Goal: Task Accomplishment & Management: Use online tool/utility

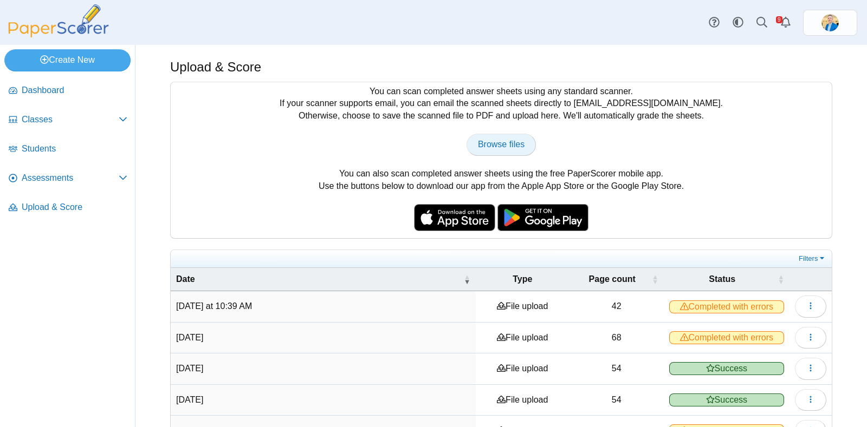
click at [504, 137] on link "Browse files" at bounding box center [500, 145] width 69 height 22
type input "**********"
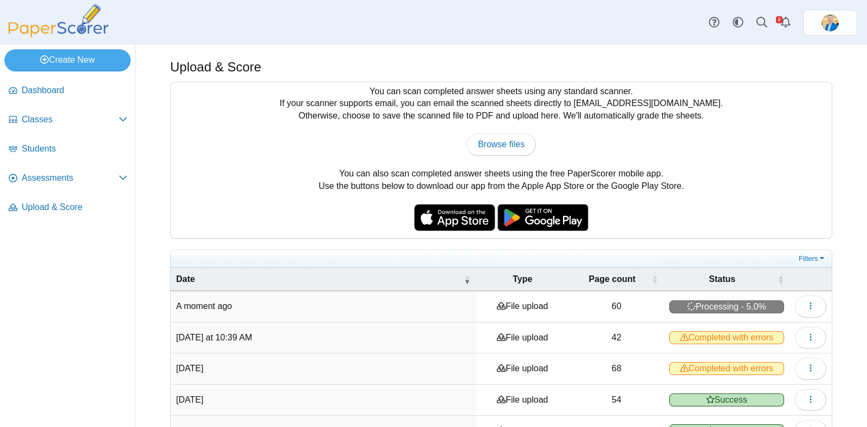
click at [726, 220] on div "You can scan completed answer sheets using any standard scanner. If your scanne…" at bounding box center [501, 160] width 661 height 156
click at [701, 301] on span "Completed with errors" at bounding box center [726, 307] width 115 height 13
click at [712, 306] on span "Completed with errors" at bounding box center [726, 307] width 115 height 13
click at [810, 305] on button "button" at bounding box center [810, 307] width 31 height 22
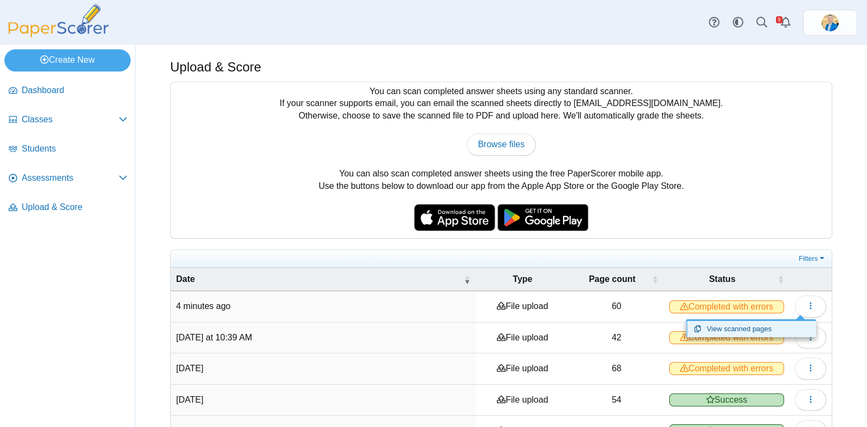
click at [755, 328] on link "View scanned pages" at bounding box center [751, 329] width 130 height 16
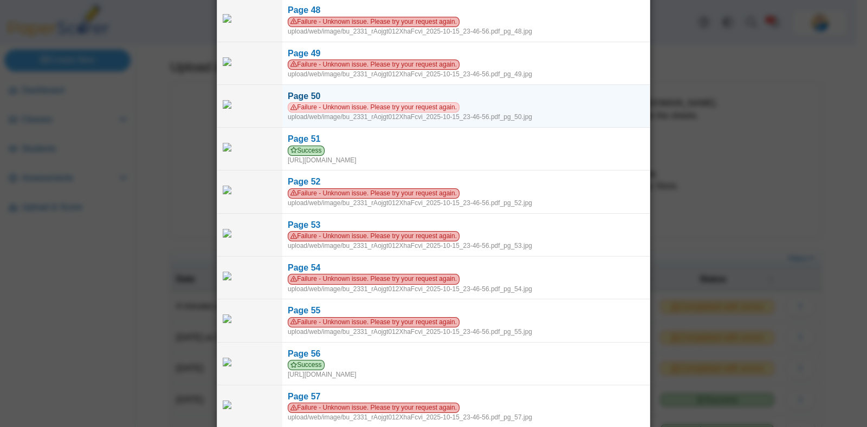
scroll to position [2198, 0]
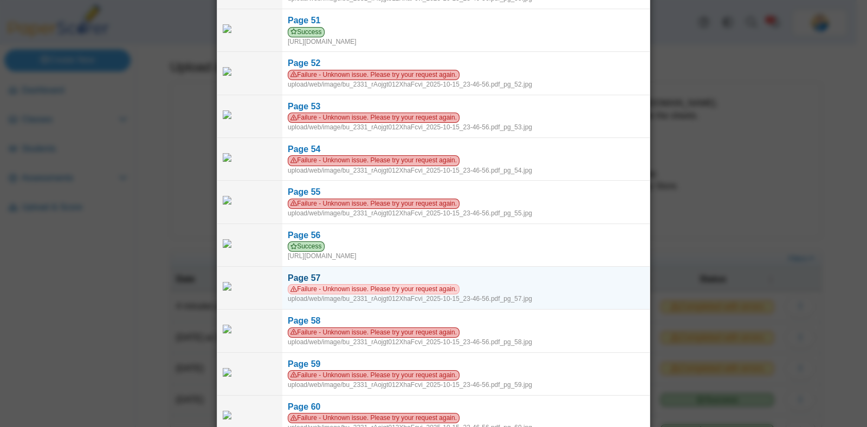
click at [407, 284] on span "Failure - Unknown issue. Please try your request again." at bounding box center [374, 289] width 172 height 10
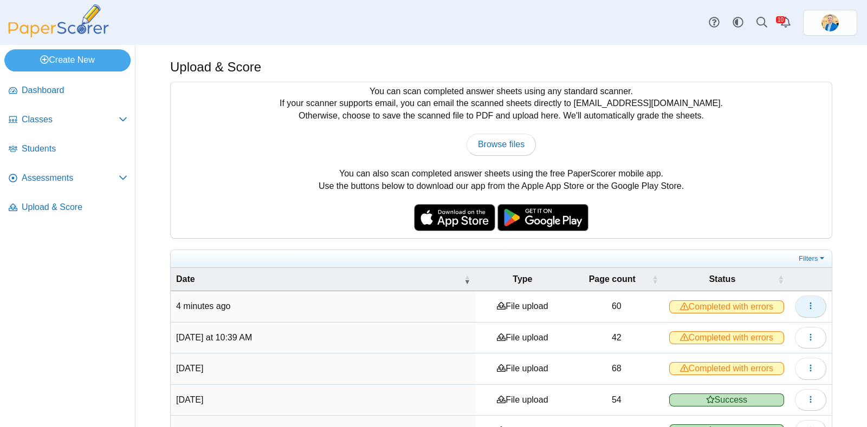
click at [795, 302] on button "button" at bounding box center [810, 307] width 31 height 22
click at [743, 327] on link "View scanned pages" at bounding box center [751, 329] width 130 height 16
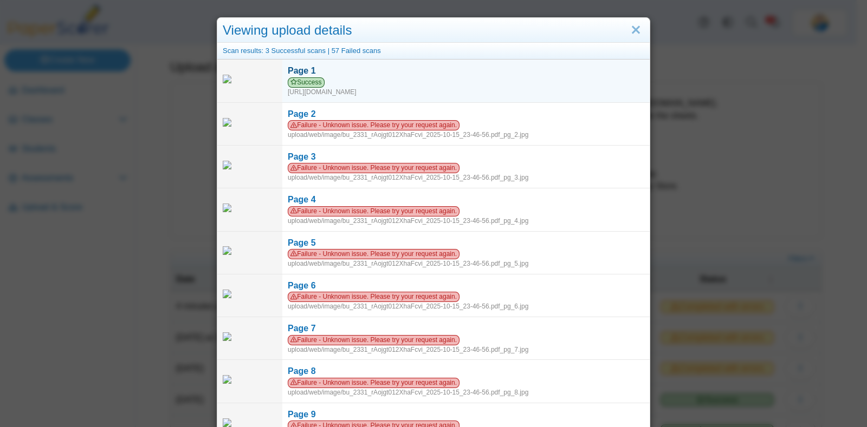
click at [301, 85] on span "Success" at bounding box center [306, 82] width 37 height 10
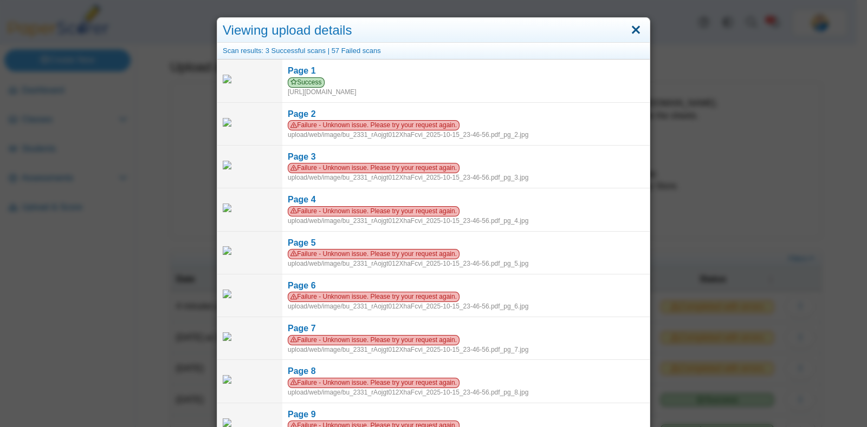
click at [634, 34] on link "Close" at bounding box center [635, 30] width 17 height 18
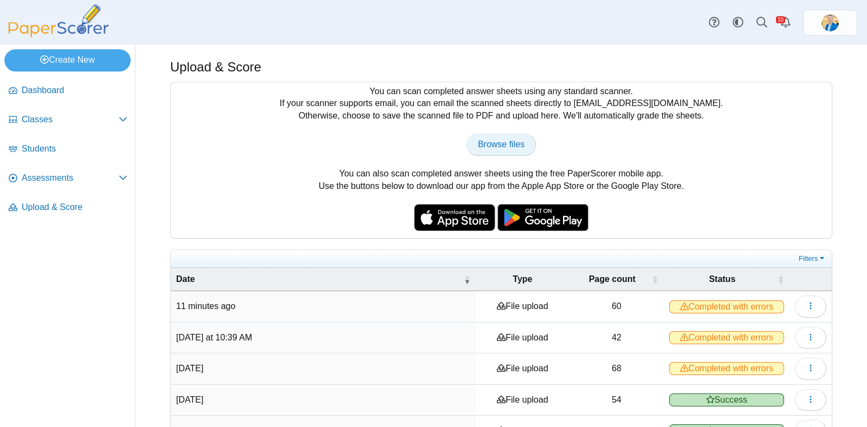
click at [494, 145] on span "Browse files" at bounding box center [501, 144] width 47 height 9
type input "**********"
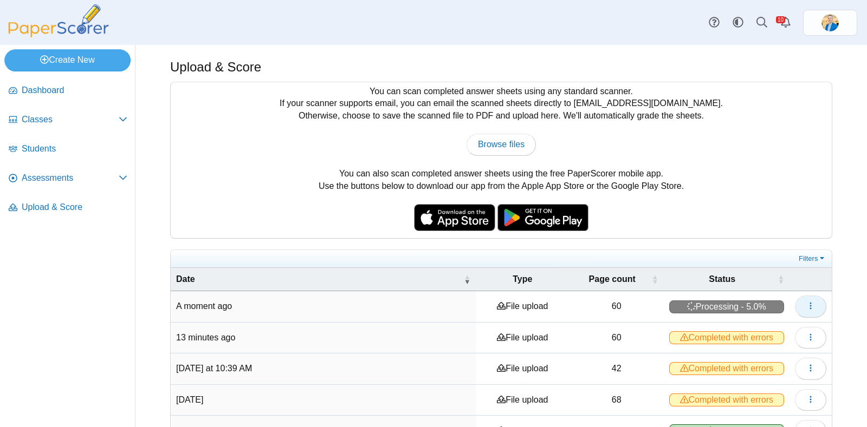
click at [795, 305] on button "button" at bounding box center [810, 307] width 31 height 22
click at [623, 301] on td "60" at bounding box center [616, 306] width 94 height 31
click at [716, 308] on span "Processing - 5.0%" at bounding box center [726, 307] width 115 height 13
click at [806, 302] on icon "button" at bounding box center [810, 306] width 9 height 9
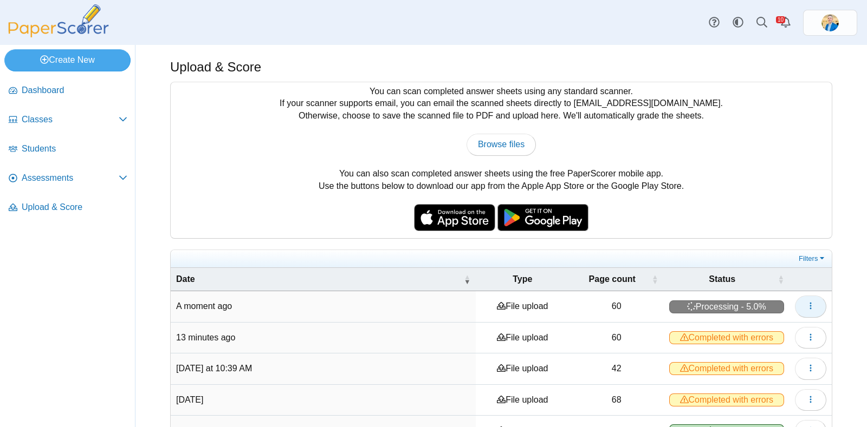
click at [806, 302] on icon "button" at bounding box center [810, 306] width 9 height 9
click at [748, 329] on link "View scanned pages" at bounding box center [751, 329] width 130 height 16
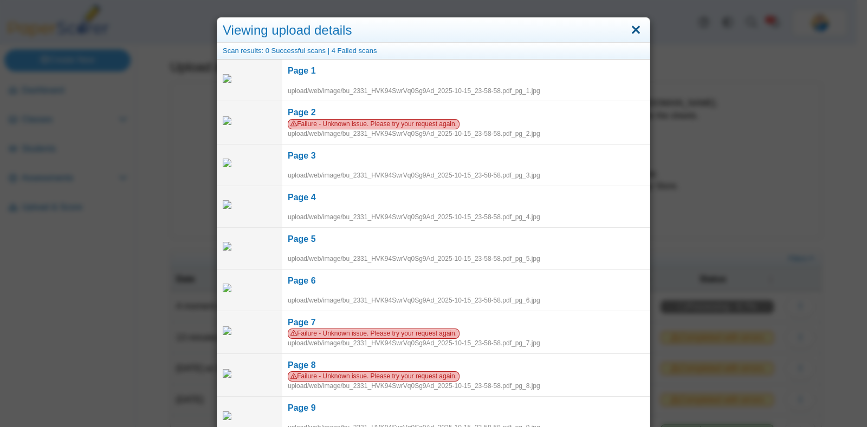
click at [627, 31] on link "Close" at bounding box center [635, 30] width 17 height 18
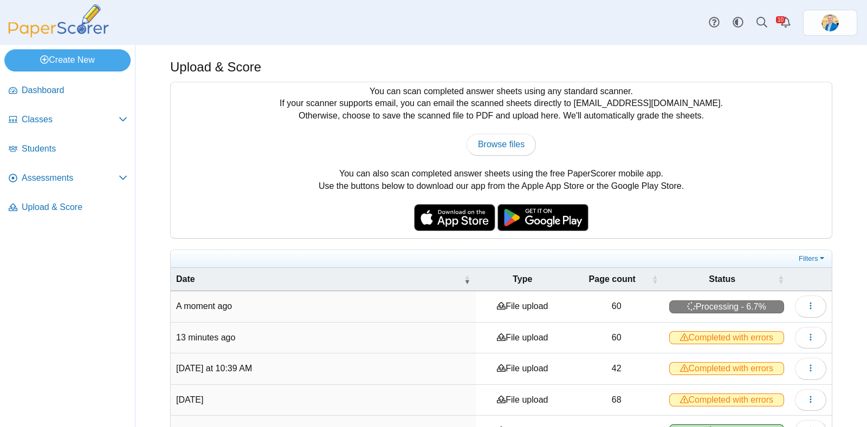
click at [609, 311] on td "60" at bounding box center [616, 306] width 94 height 31
click at [499, 153] on link "Browse files" at bounding box center [500, 145] width 69 height 22
type input "**********"
click at [795, 307] on button "button" at bounding box center [810, 307] width 31 height 22
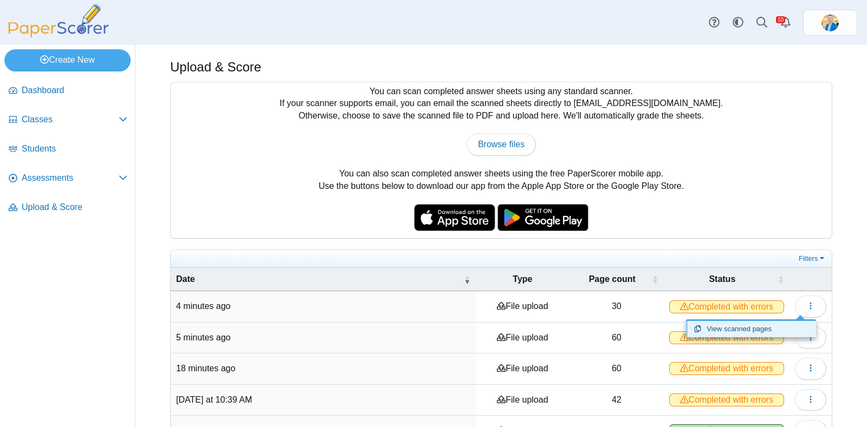
click at [747, 328] on link "View scanned pages" at bounding box center [751, 329] width 130 height 16
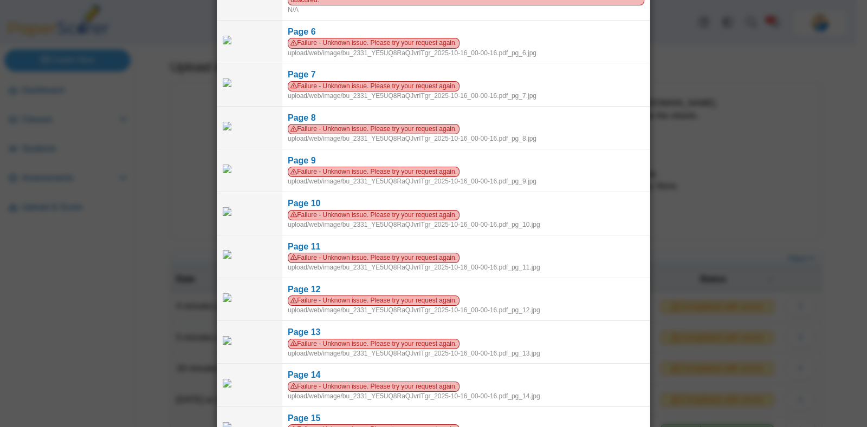
scroll to position [609, 0]
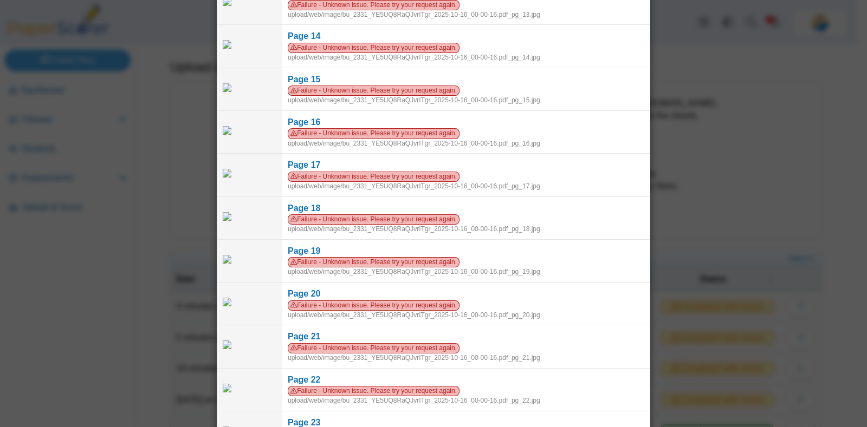
click at [138, 133] on div "Viewing upload details Scan results: 3 Successful scans | 27 Failed scans Page …" at bounding box center [433, 213] width 867 height 427
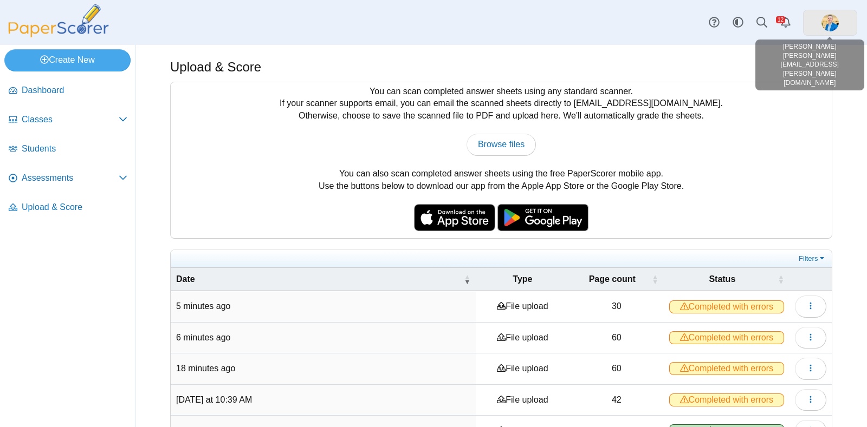
click at [826, 18] on img at bounding box center [829, 22] width 17 height 17
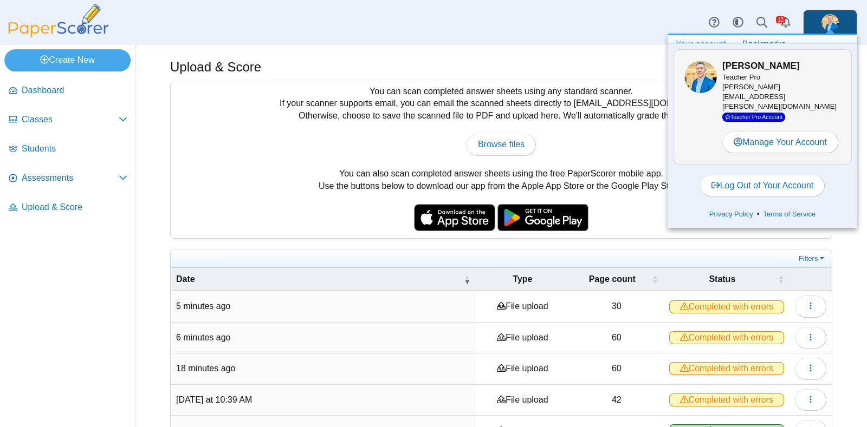
click at [693, 42] on link "Your account" at bounding box center [700, 44] width 67 height 18
click at [61, 90] on span "Dashboard" at bounding box center [75, 91] width 106 height 12
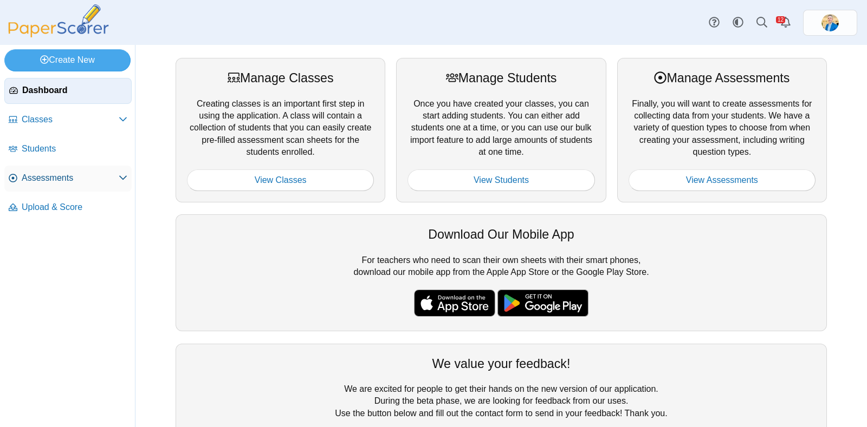
click at [48, 177] on span "Assessments" at bounding box center [70, 178] width 97 height 12
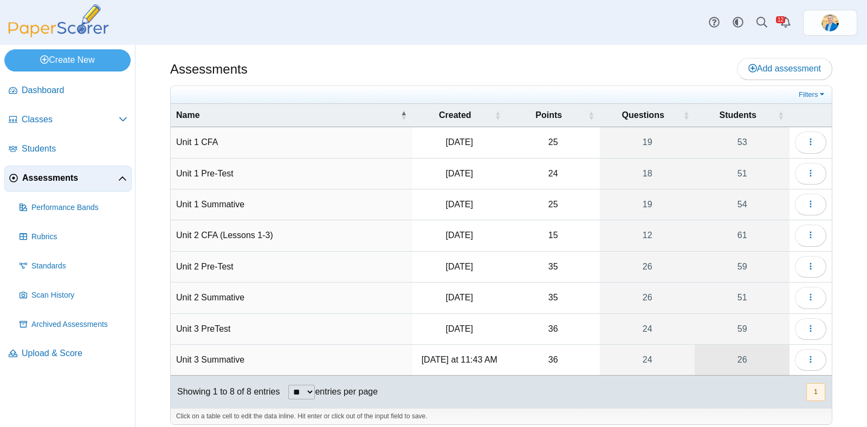
click at [727, 353] on link "26" at bounding box center [741, 360] width 95 height 30
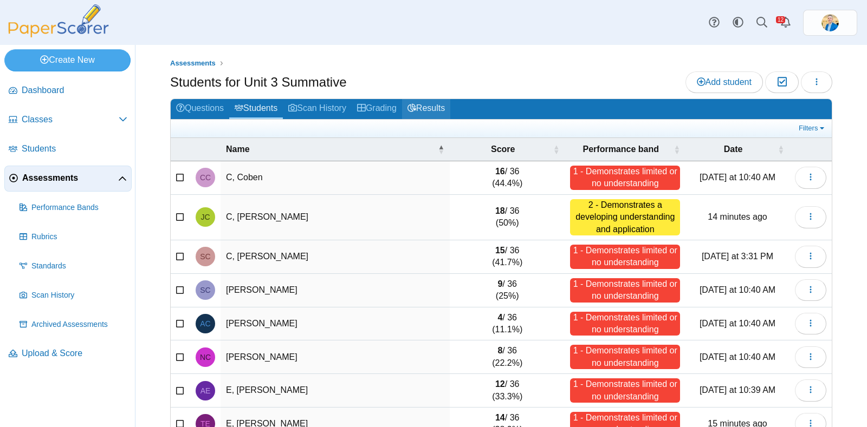
click at [440, 107] on link "Results" at bounding box center [426, 109] width 48 height 20
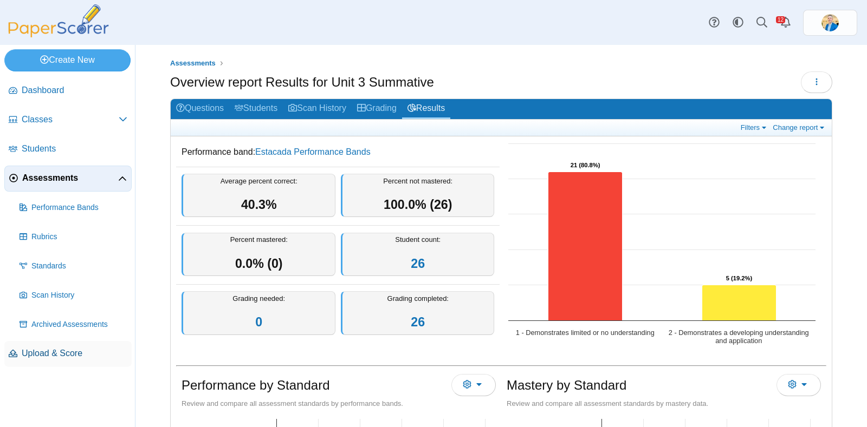
click at [37, 353] on span "Upload & Score" at bounding box center [75, 354] width 106 height 12
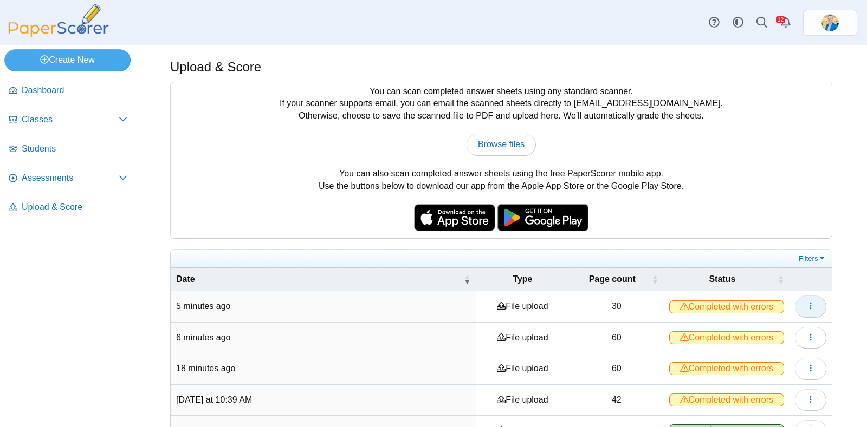
click at [795, 302] on button "button" at bounding box center [810, 307] width 31 height 22
click at [491, 155] on div "You can scan completed answer sheets using any standard scanner. If your scanne…" at bounding box center [501, 160] width 661 height 156
click at [489, 145] on span "Browse files" at bounding box center [501, 144] width 47 height 9
type input "**********"
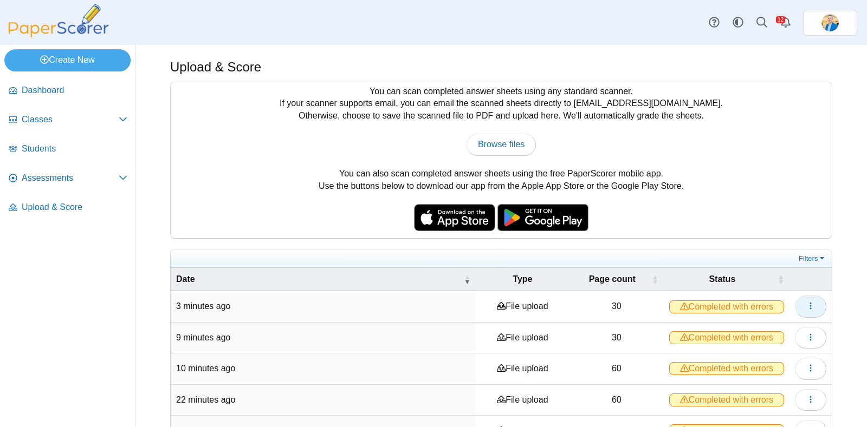
click at [795, 308] on button "button" at bounding box center [810, 307] width 31 height 22
click at [745, 321] on link "View scanned pages" at bounding box center [751, 329] width 130 height 16
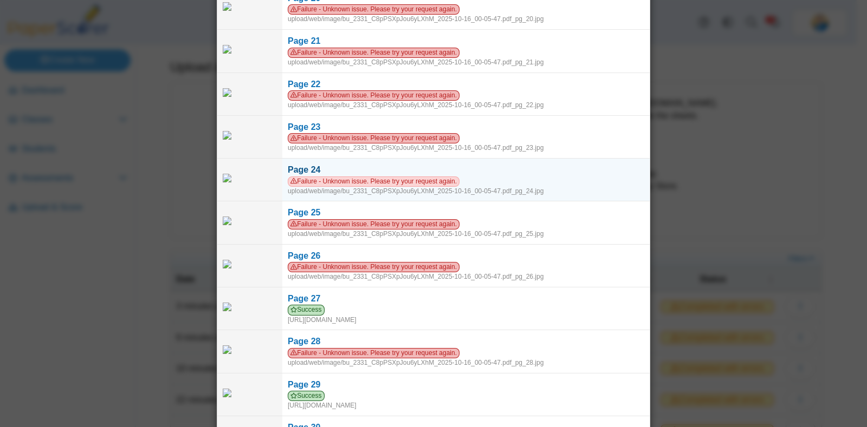
scroll to position [918, 0]
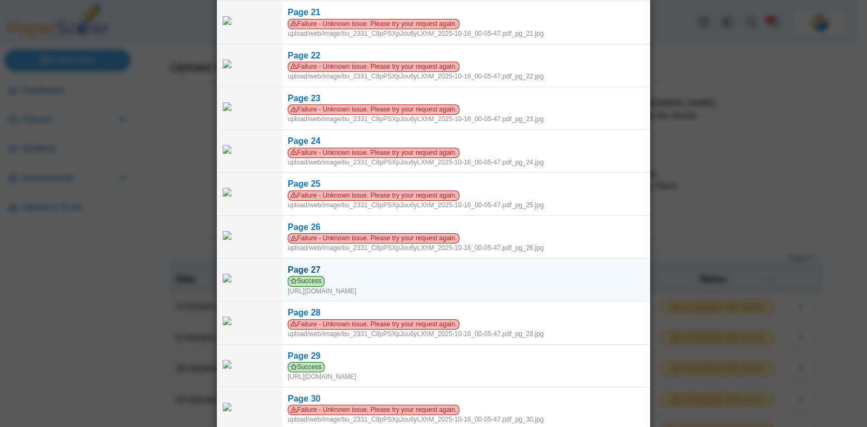
click at [316, 276] on span "Success" at bounding box center [306, 281] width 37 height 10
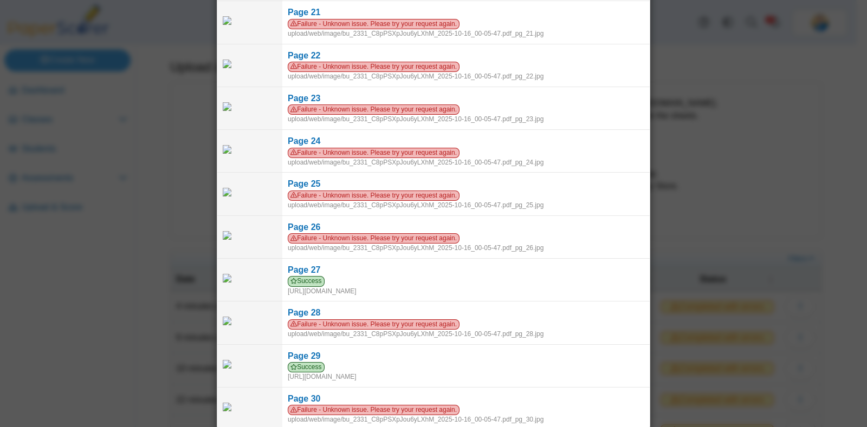
click at [113, 130] on div "Viewing upload details Scan results: 2 Successful scans | 28 Failed scans Page …" at bounding box center [433, 213] width 867 height 427
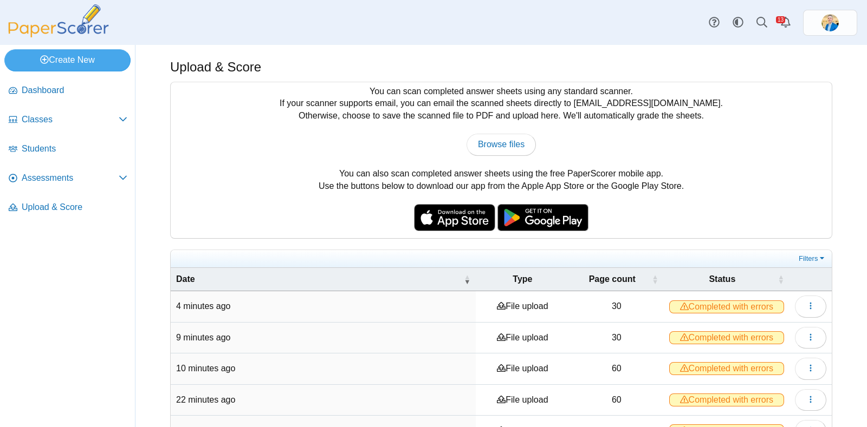
click at [75, 23] on img at bounding box center [58, 20] width 108 height 33
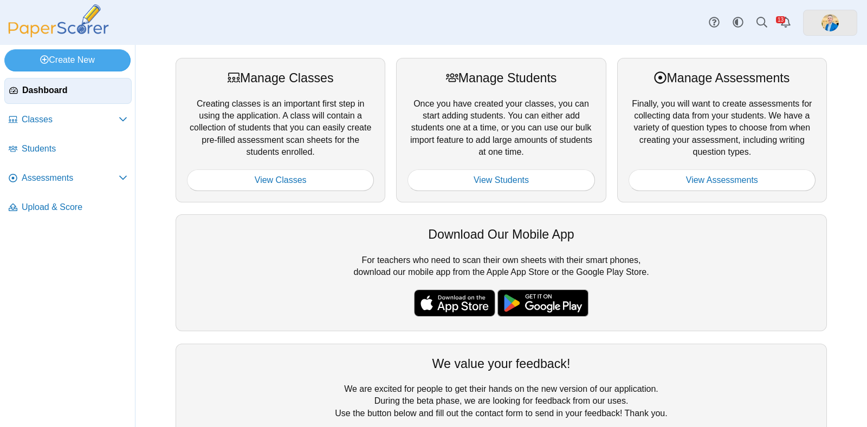
click at [827, 21] on img at bounding box center [829, 22] width 17 height 17
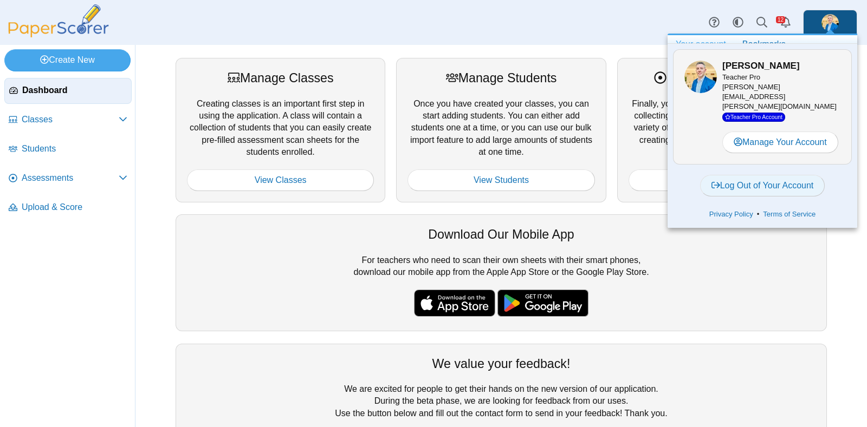
click at [753, 182] on link "Log Out of Your Account" at bounding box center [762, 186] width 125 height 22
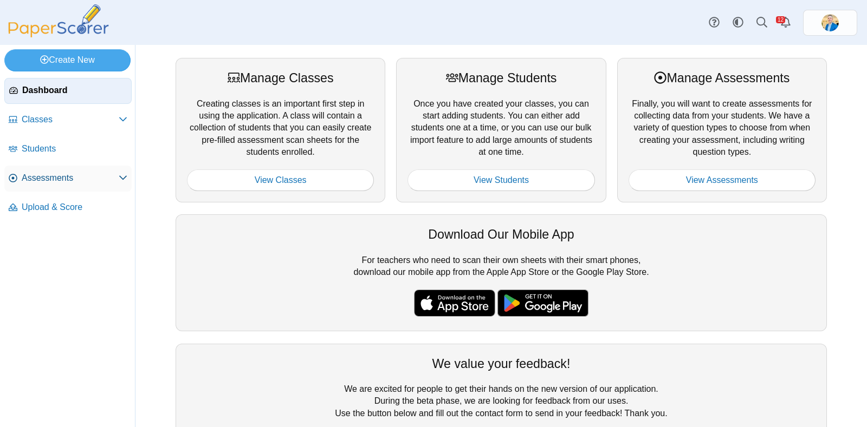
click at [41, 178] on span "Assessments" at bounding box center [70, 178] width 97 height 12
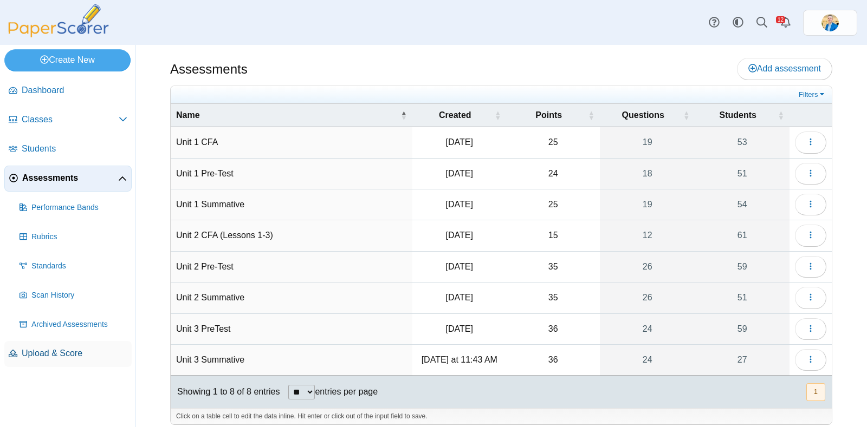
click at [54, 357] on span "Upload & Score" at bounding box center [75, 354] width 106 height 12
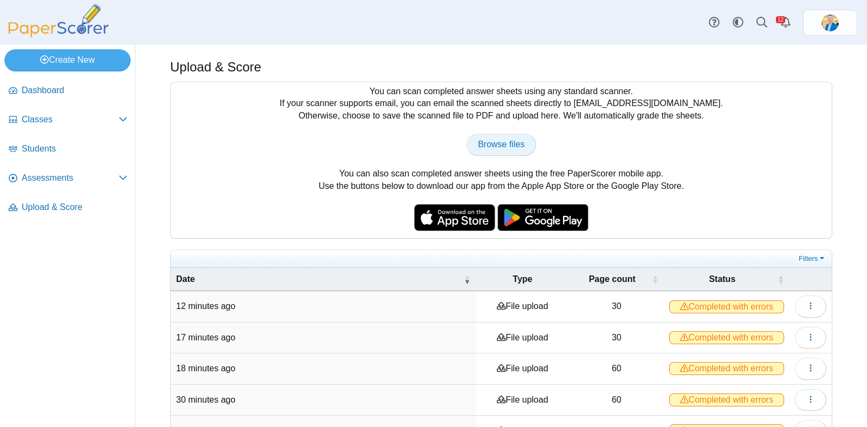
click at [484, 140] on span "Browse files" at bounding box center [501, 144] width 47 height 9
type input "**********"
click at [706, 304] on span "Completed with errors" at bounding box center [726, 307] width 115 height 13
click at [795, 302] on button "button" at bounding box center [810, 307] width 31 height 22
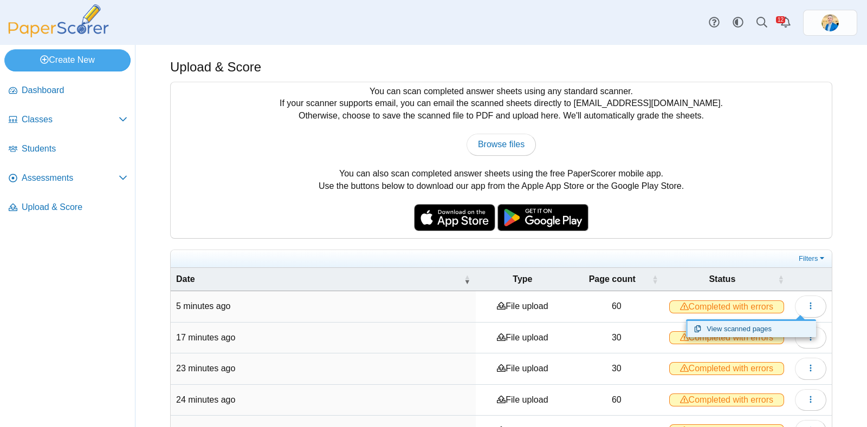
click at [746, 326] on link "View scanned pages" at bounding box center [751, 329] width 130 height 16
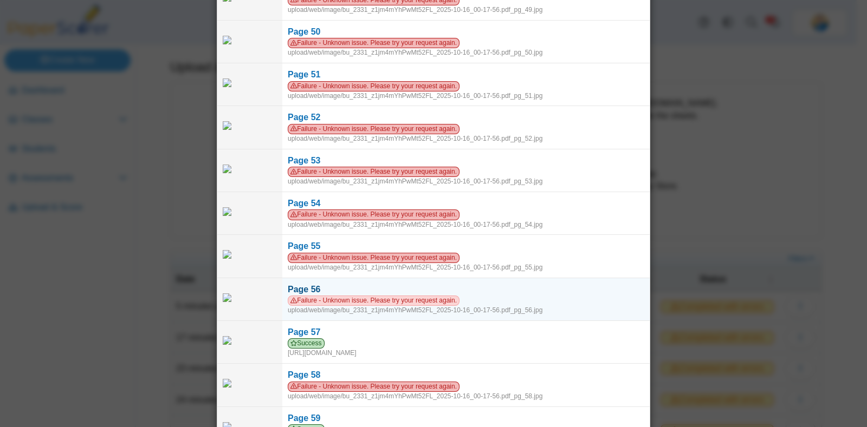
scroll to position [2198, 0]
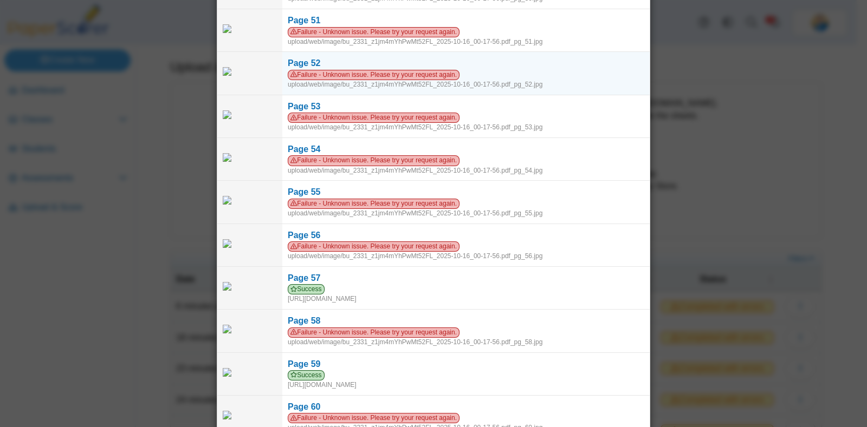
click at [223, 67] on img at bounding box center [250, 71] width 54 height 9
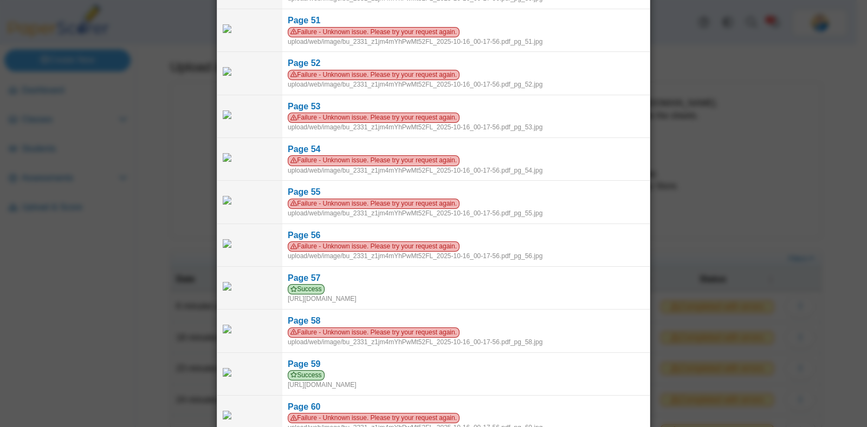
click at [154, 109] on div "Viewing upload details Scan results: 3 Successful scans | 57 Failed scans Page …" at bounding box center [433, 213] width 867 height 427
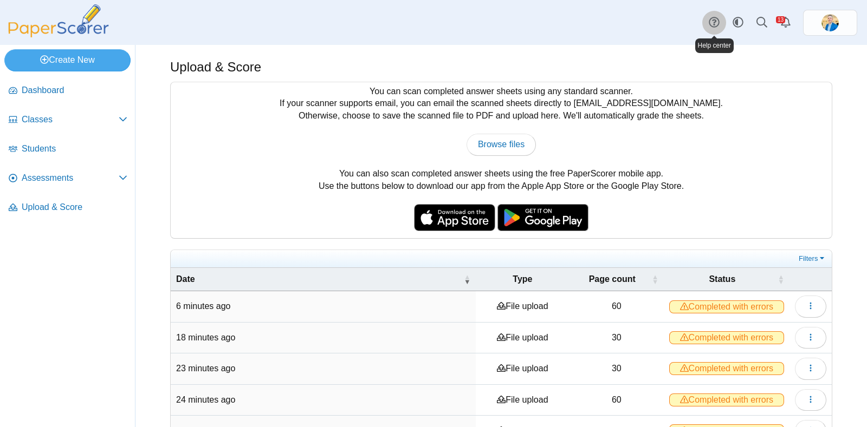
click at [713, 22] on icon at bounding box center [714, 22] width 11 height 11
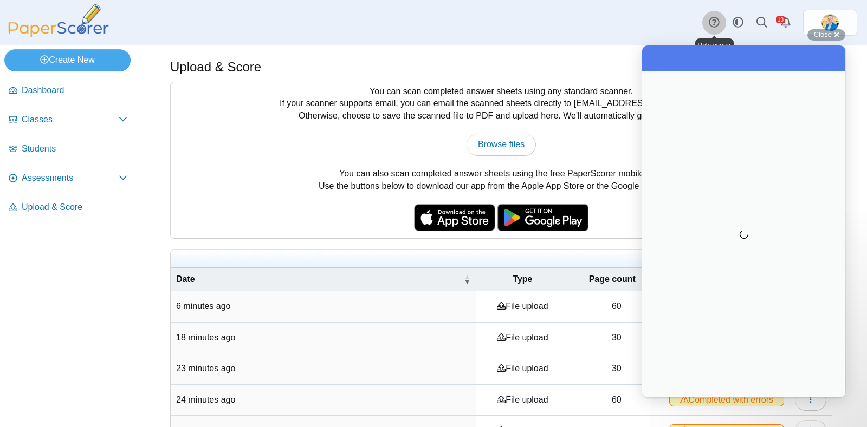
scroll to position [0, 0]
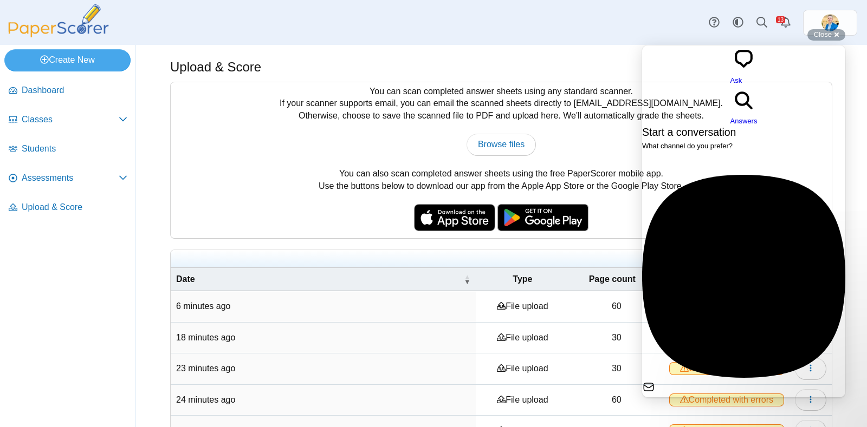
click at [713, 408] on span "No time to wait around? We usually respond within a few hours" at bounding box center [740, 412] width 197 height 8
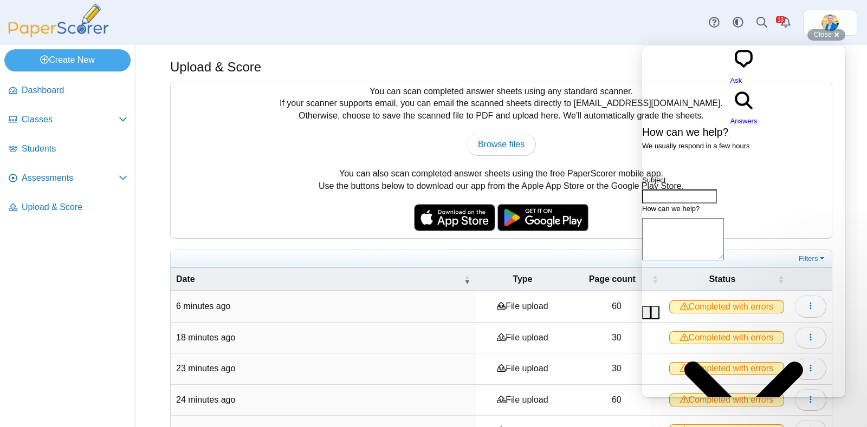
click at [712, 190] on input "Subject" at bounding box center [679, 197] width 75 height 14
type input "**********"
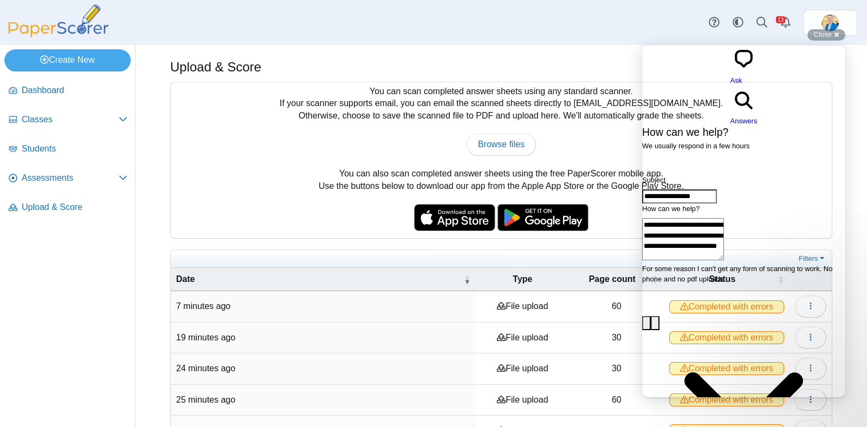
type textarea "**********"
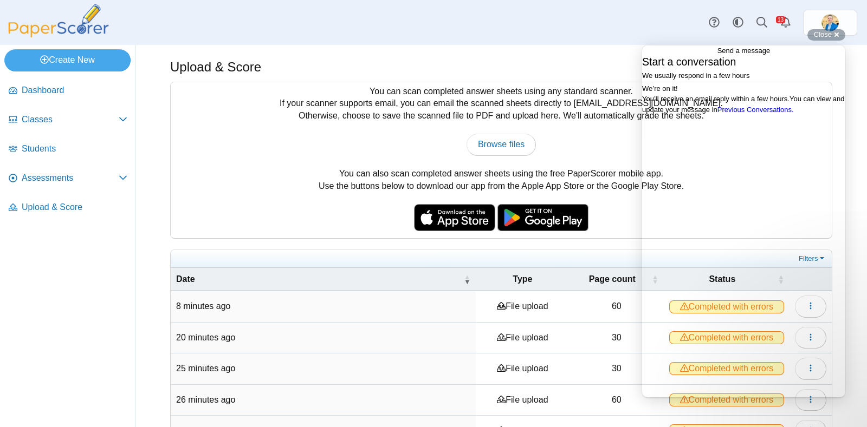
click at [224, 200] on div "You can scan completed answer sheets using any standard scanner. If your scanne…" at bounding box center [501, 160] width 661 height 156
click at [833, 36] on div "Close cross-small" at bounding box center [826, 34] width 38 height 11
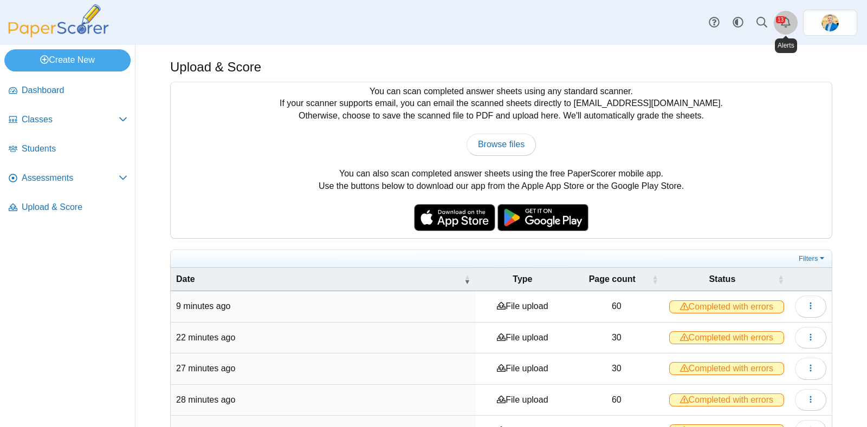
click at [782, 20] on link "Alerts" at bounding box center [786, 23] width 24 height 24
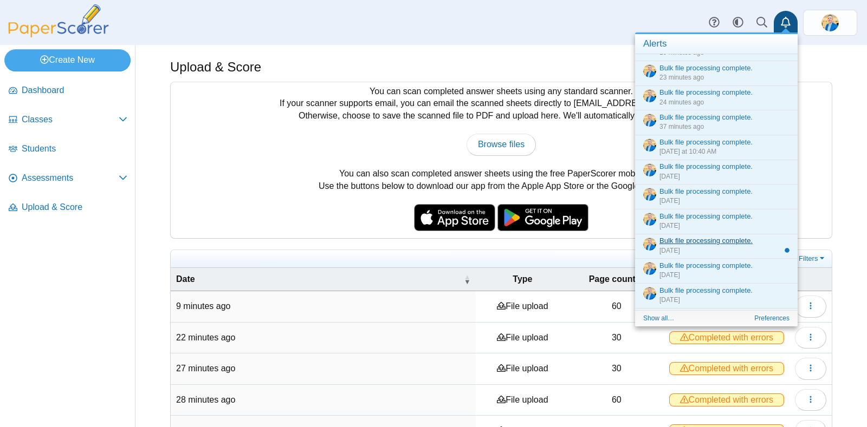
scroll to position [63, 0]
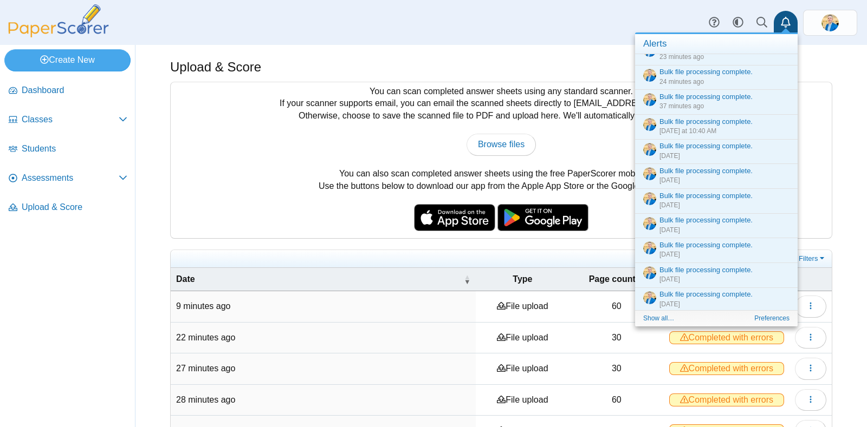
click at [276, 202] on div "You can scan completed answer sheets using any standard scanner. If your scanne…" at bounding box center [501, 160] width 661 height 156
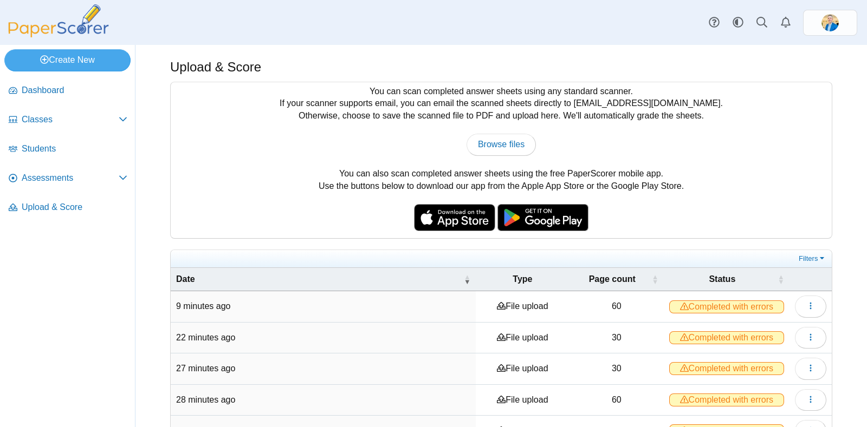
scroll to position [213, 0]
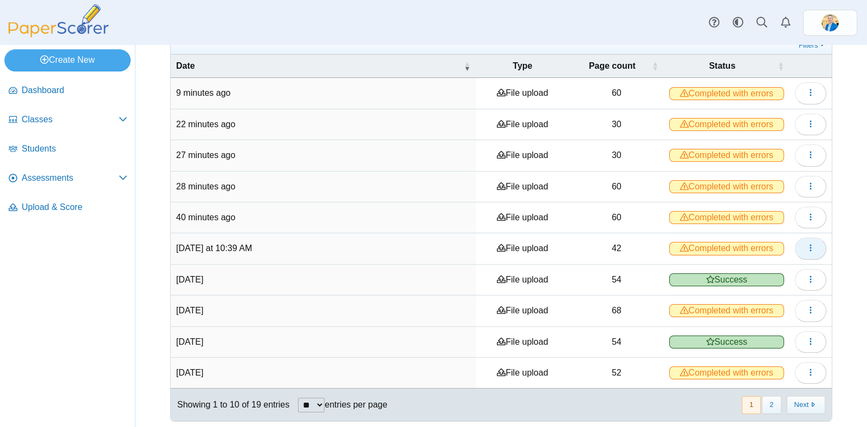
click at [805, 247] on button "button" at bounding box center [810, 249] width 31 height 22
click at [806, 93] on button "button" at bounding box center [810, 93] width 31 height 22
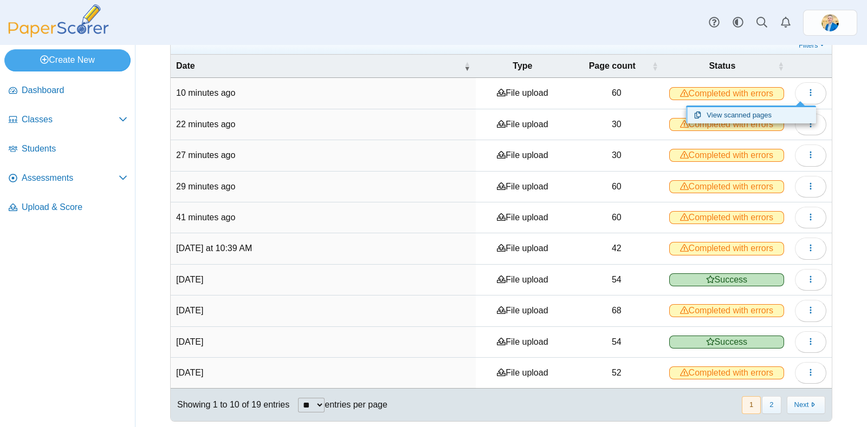
click at [755, 115] on link "View scanned pages" at bounding box center [751, 115] width 130 height 16
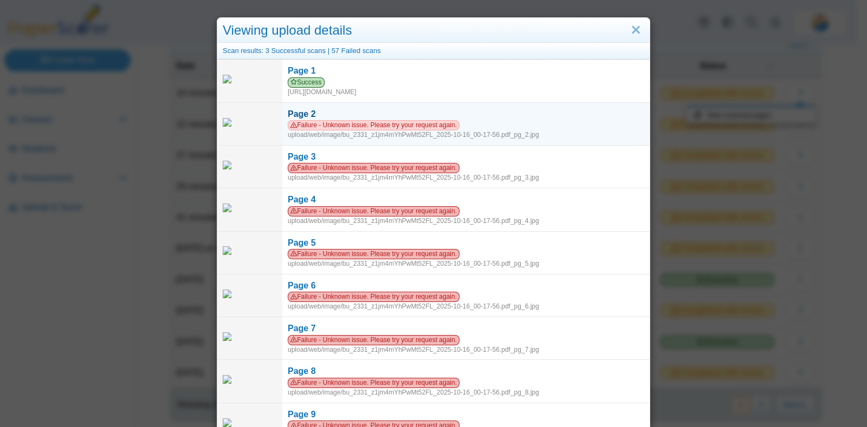
click at [333, 109] on div "Page 2" at bounding box center [466, 114] width 356 height 12
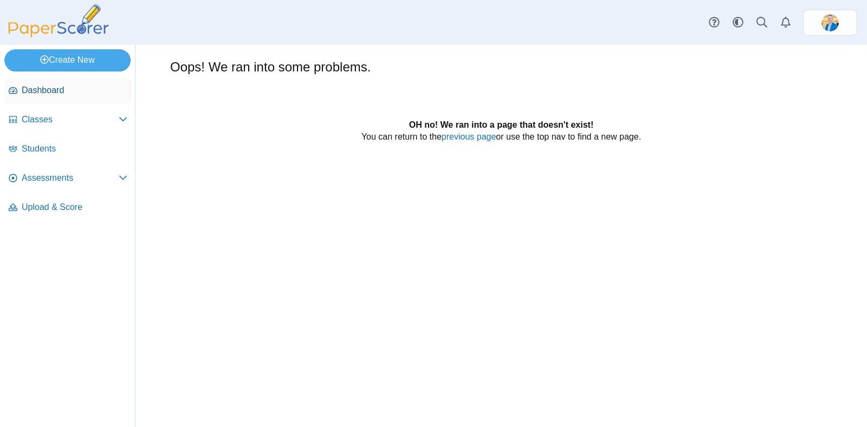
click at [72, 89] on span "Dashboard" at bounding box center [75, 91] width 106 height 12
